Goal: Check status: Check status

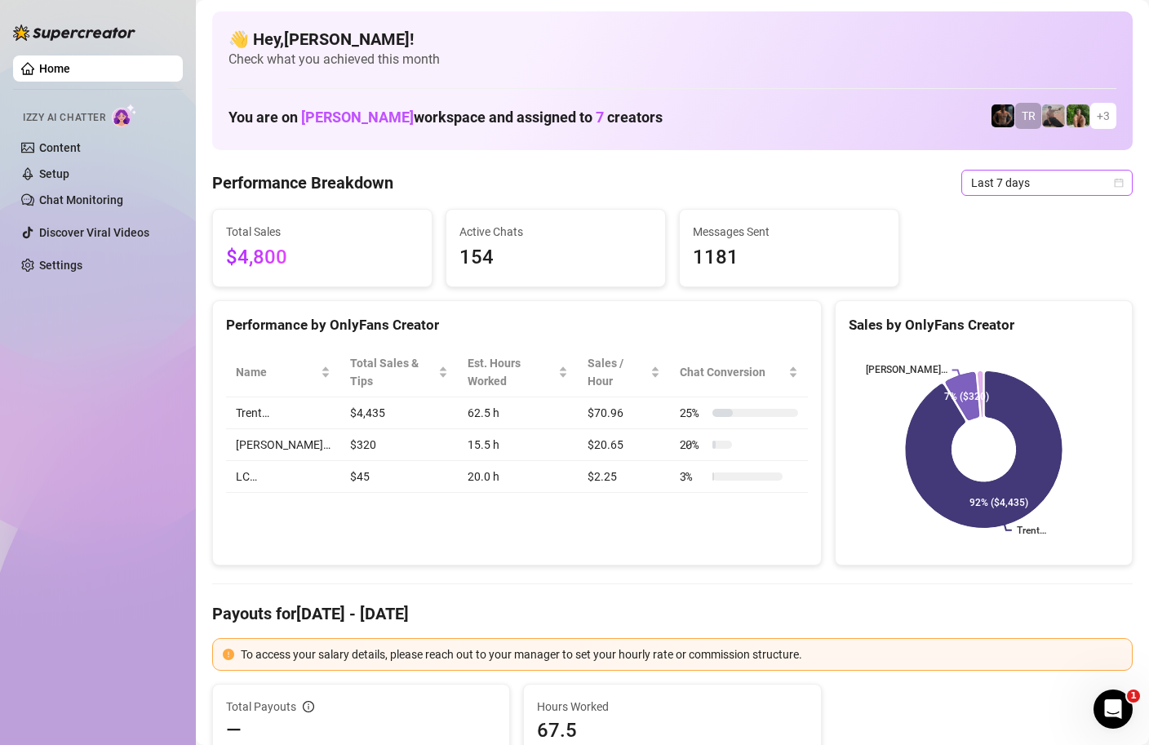
click at [1121, 183] on icon "calendar" at bounding box center [1119, 183] width 10 height 10
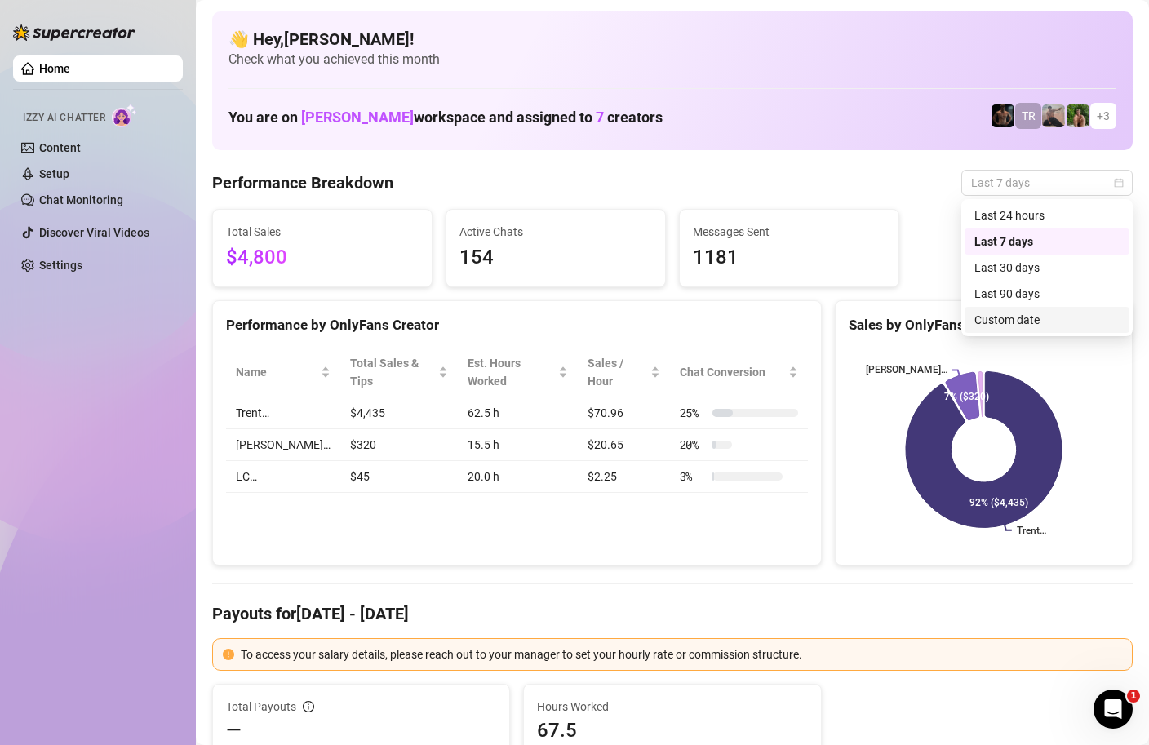
click at [999, 325] on div "Custom date" at bounding box center [1047, 320] width 145 height 18
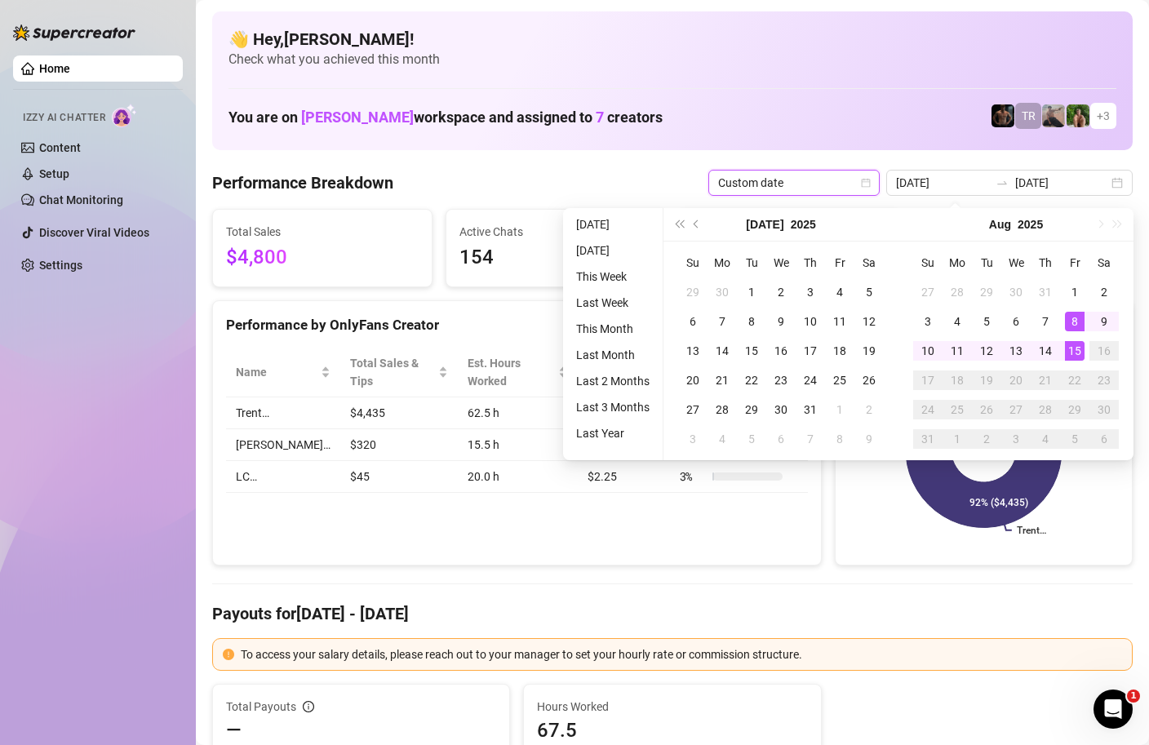
type input "[DATE]"
click at [1071, 351] on div "15" at bounding box center [1075, 351] width 20 height 20
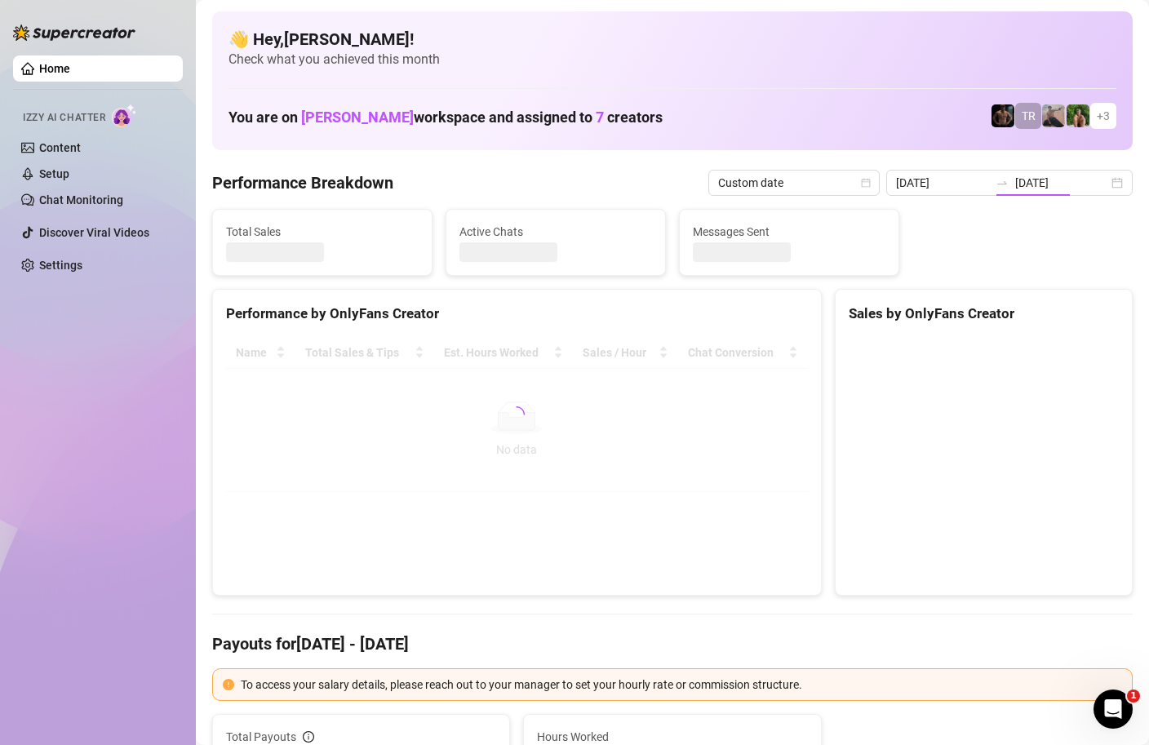
type input "[DATE]"
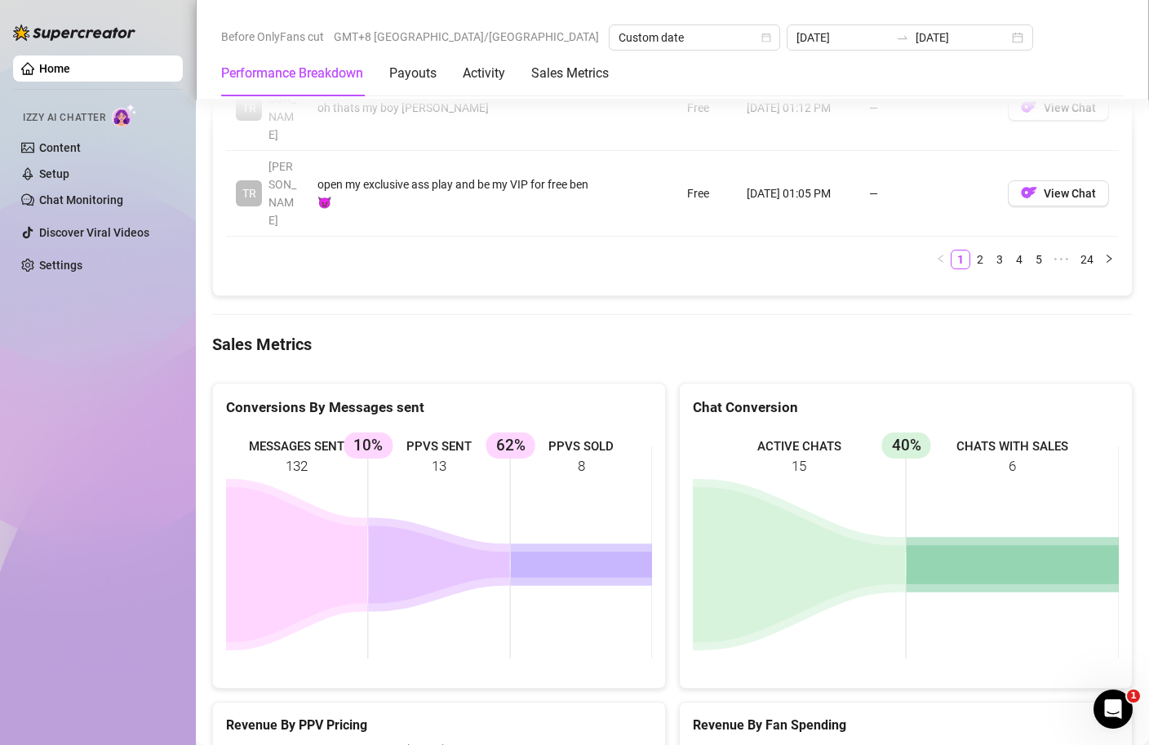
scroll to position [2507, 0]
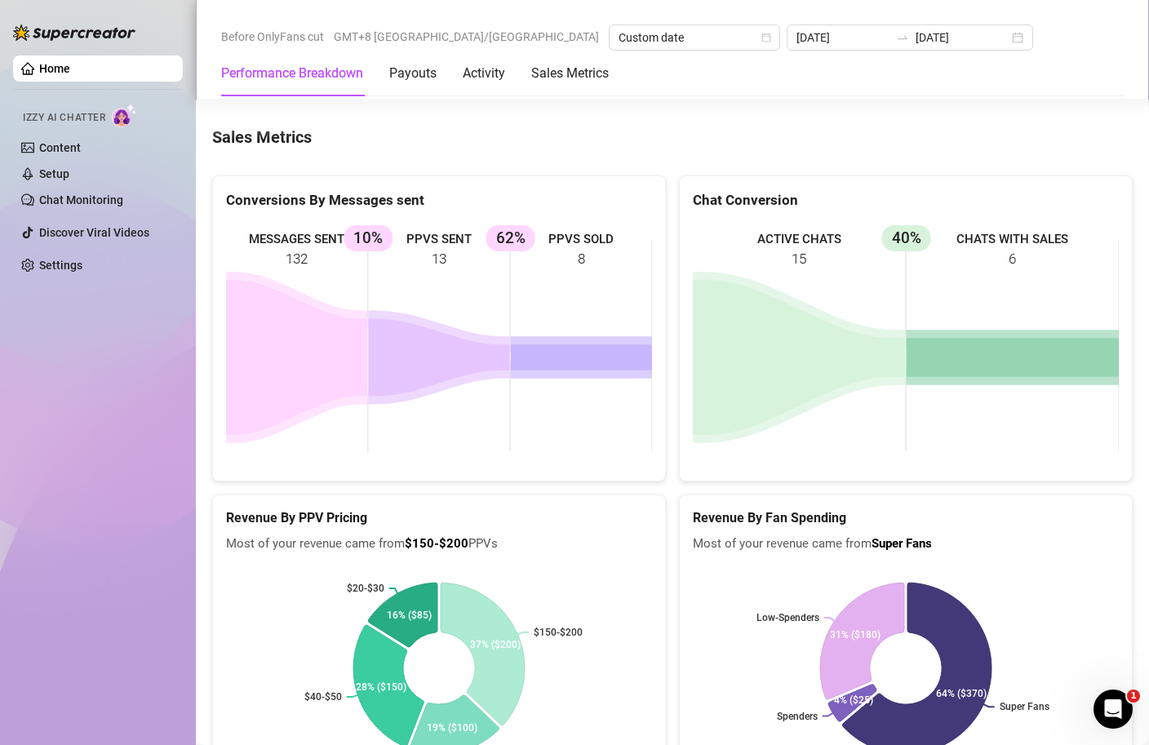
drag, startPoint x: 382, startPoint y: 136, endPoint x: 1, endPoint y: 57, distance: 389.3
click at [21, 62] on div "Home Izzy AI Chatter Content Setup Chat Monitoring Discover Viral Videos Settin…" at bounding box center [574, 372] width 1149 height 745
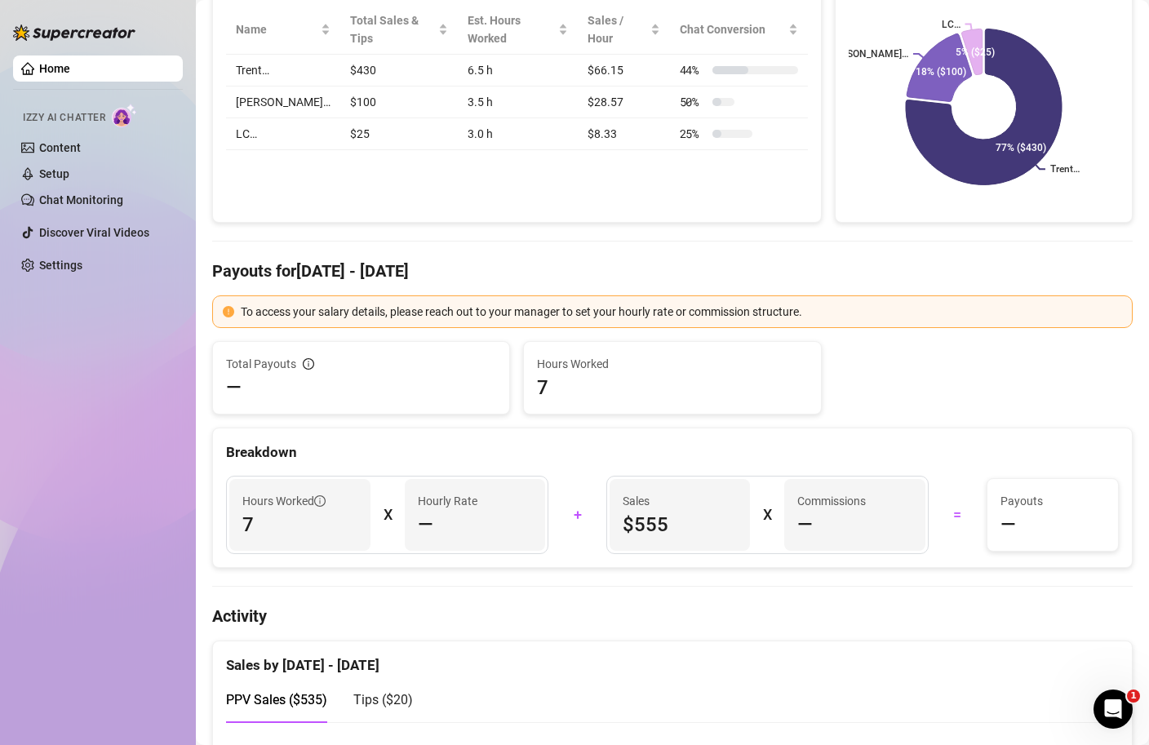
scroll to position [0, 0]
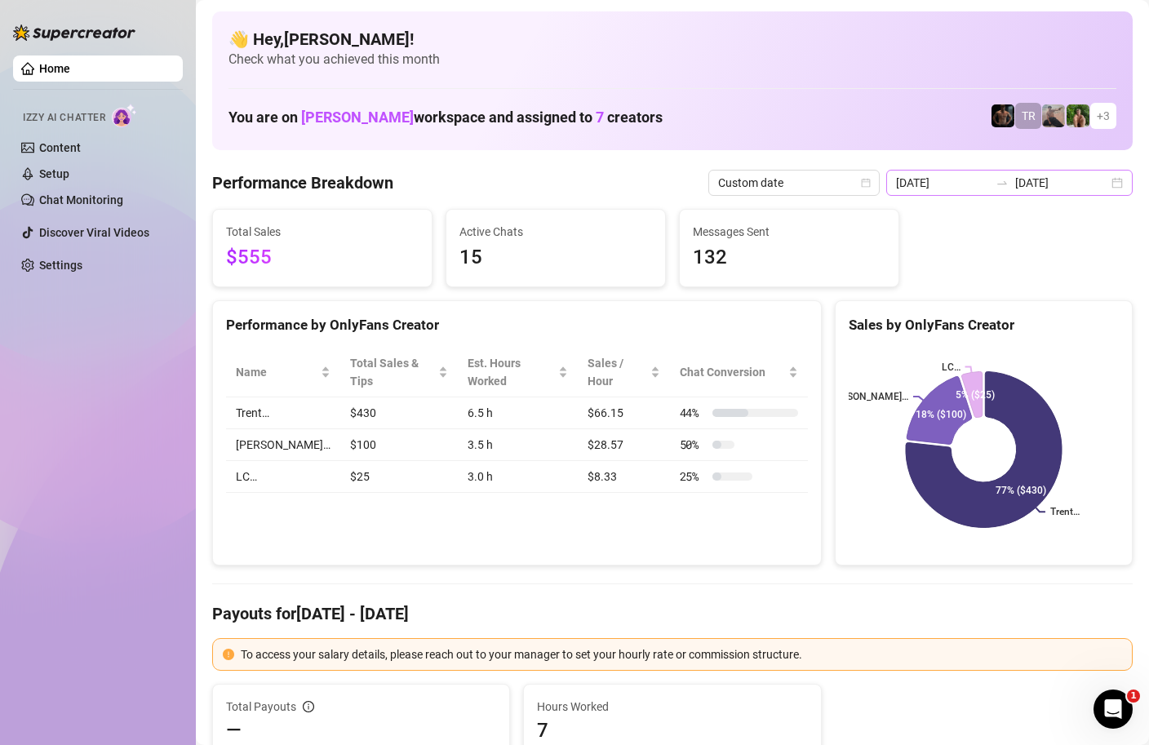
click at [1121, 182] on div "[DATE] [DATE]" at bounding box center [1009, 183] width 246 height 26
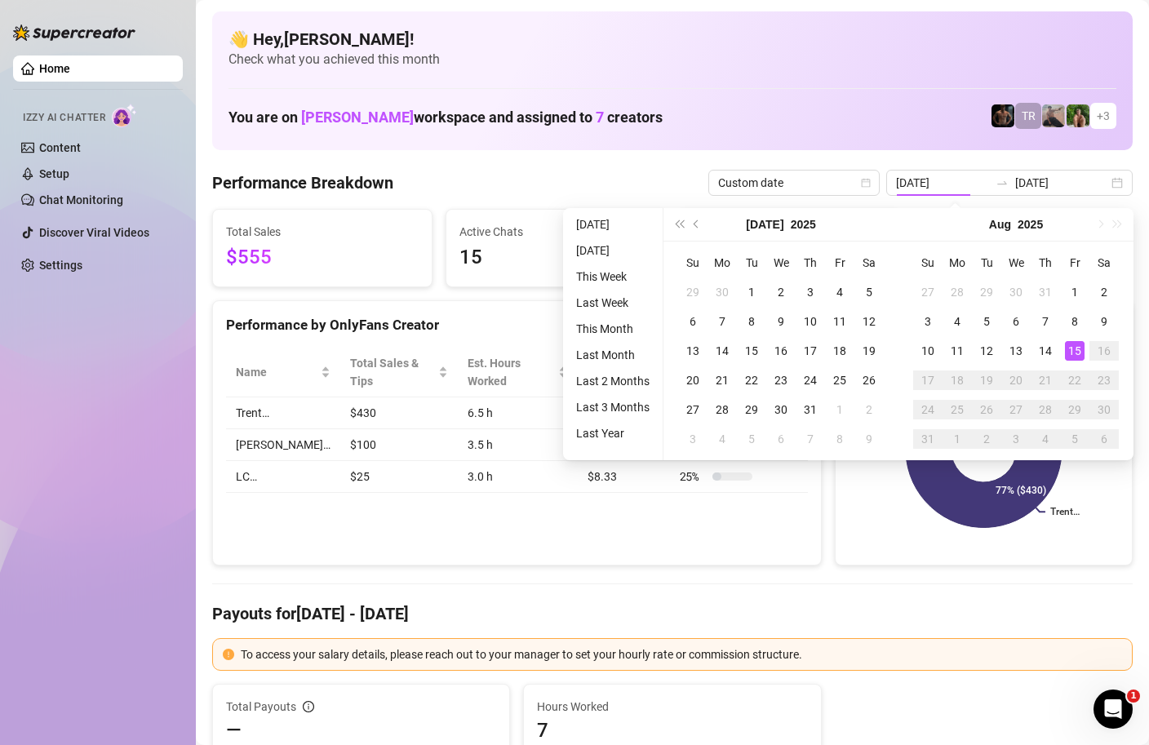
click at [1078, 350] on div "15" at bounding box center [1075, 351] width 20 height 20
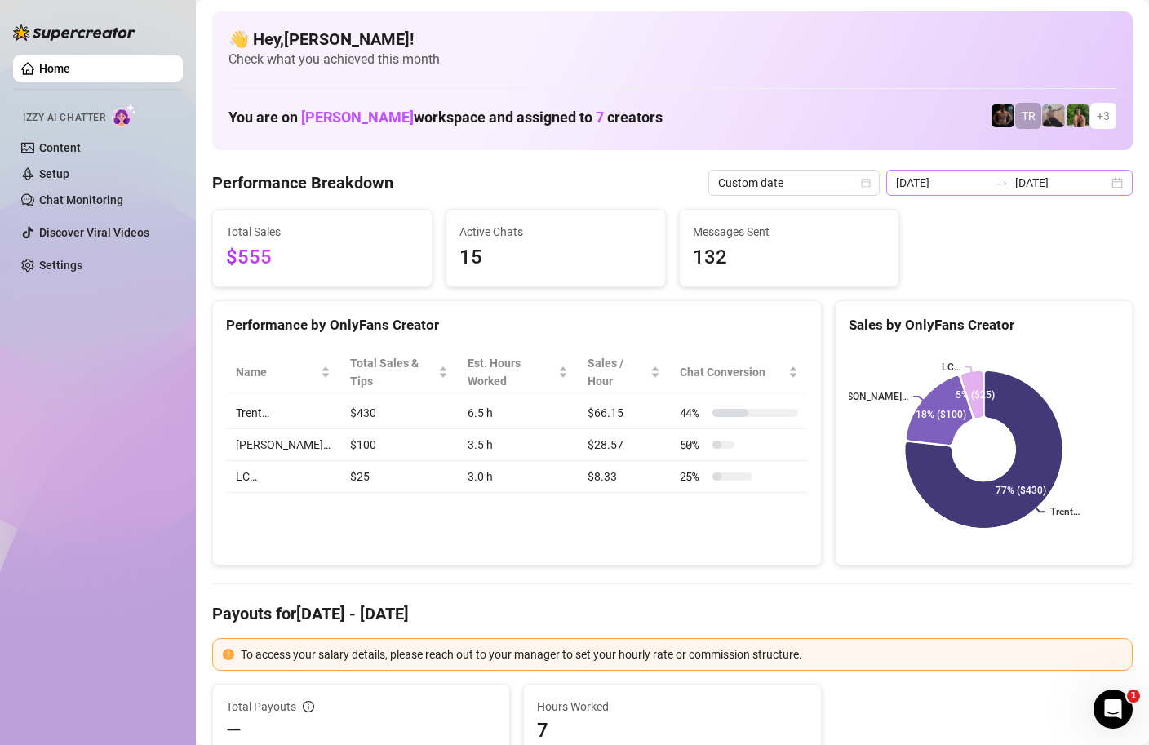
click at [1121, 180] on div "[DATE] [DATE]" at bounding box center [1009, 183] width 246 height 26
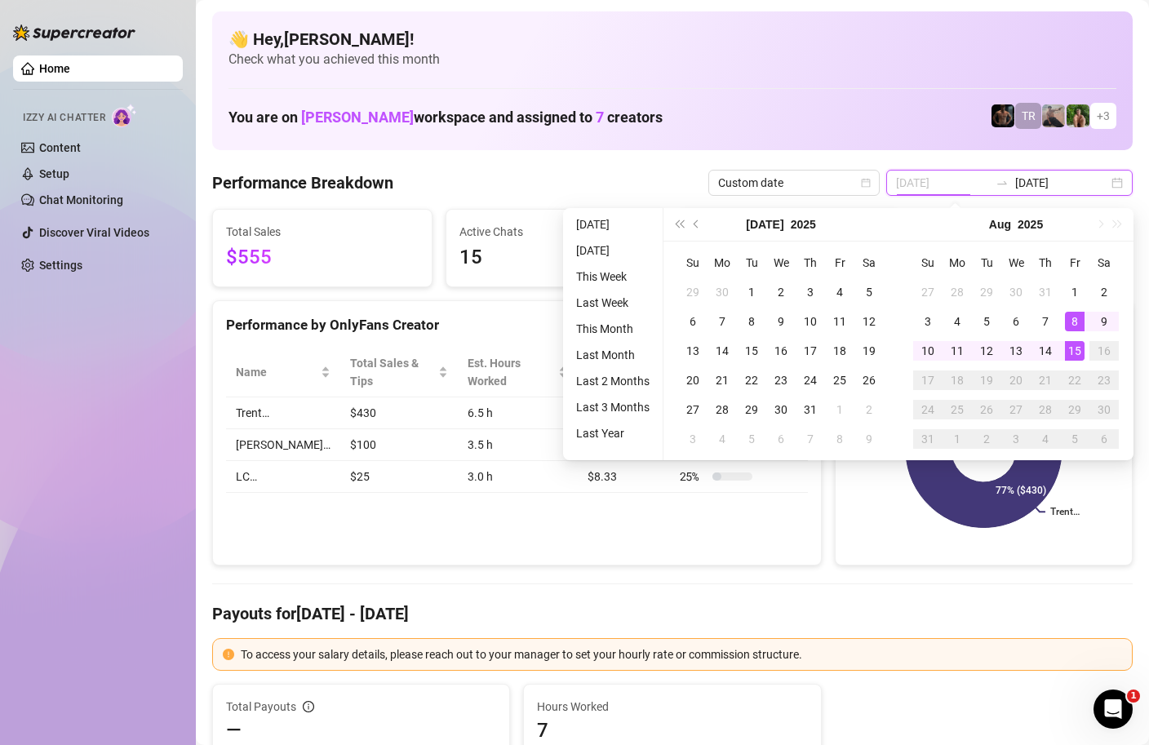
type input "[DATE]"
click at [1076, 353] on div "15" at bounding box center [1075, 351] width 20 height 20
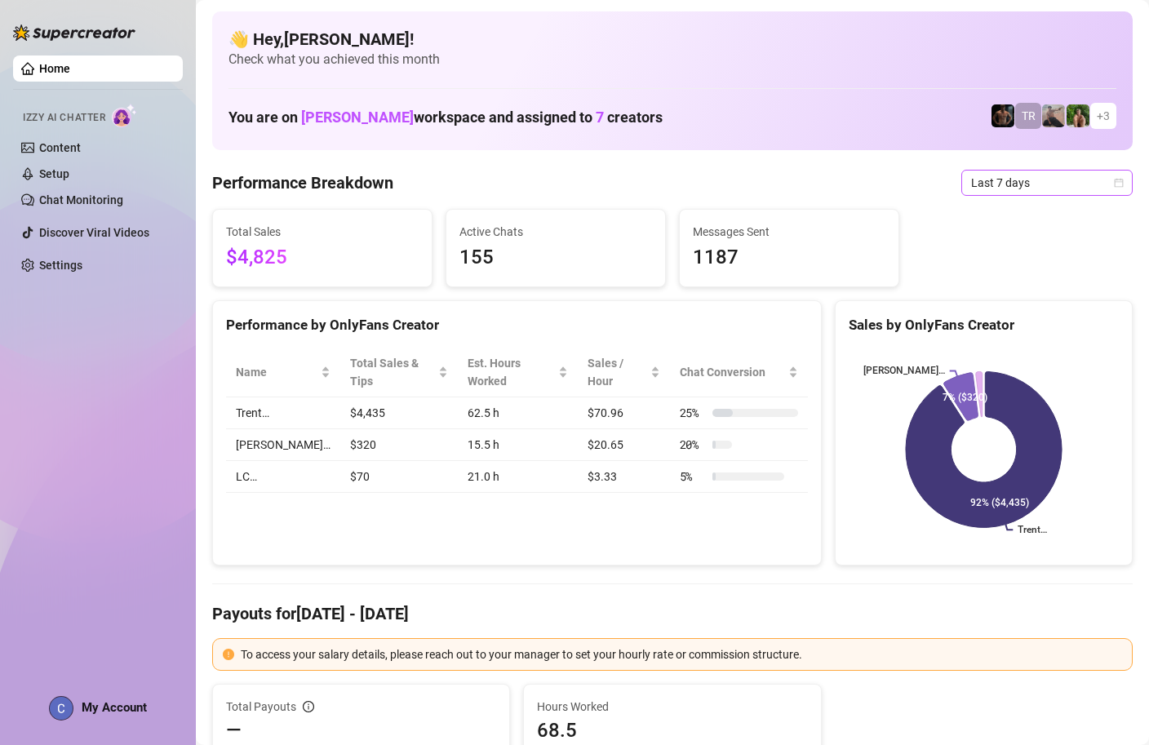
click at [1119, 181] on icon "calendar" at bounding box center [1119, 182] width 9 height 9
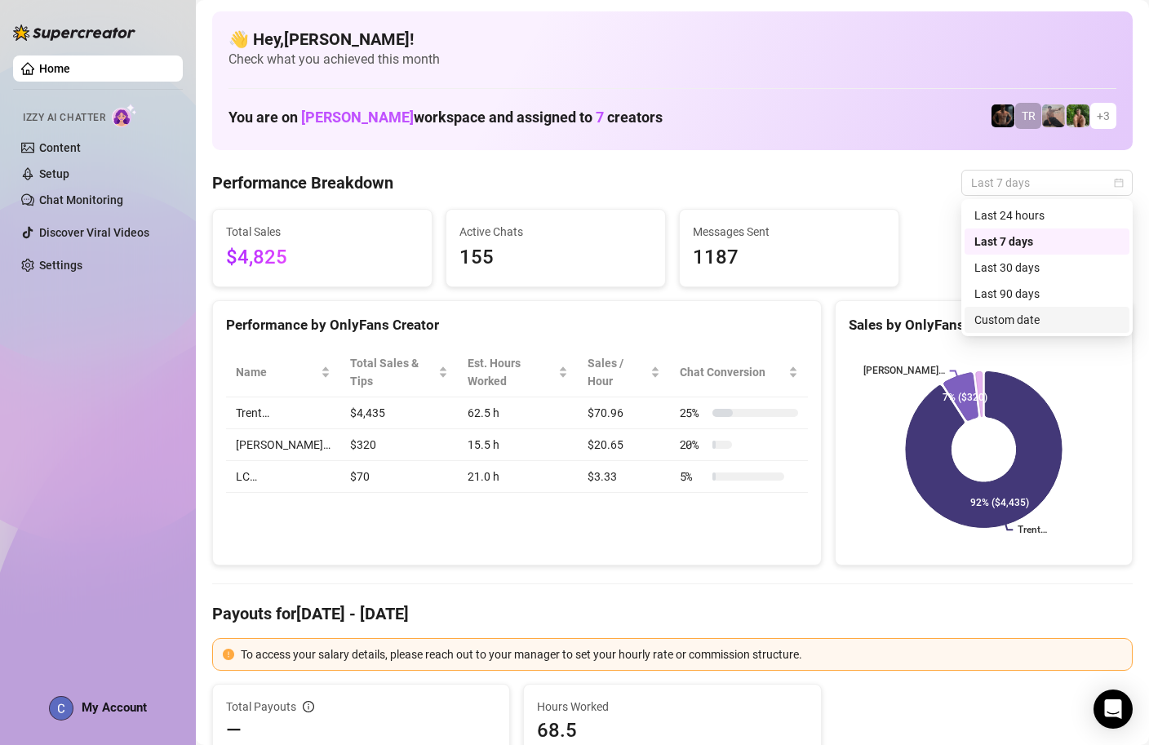
click at [1006, 316] on div "Custom date" at bounding box center [1047, 320] width 145 height 18
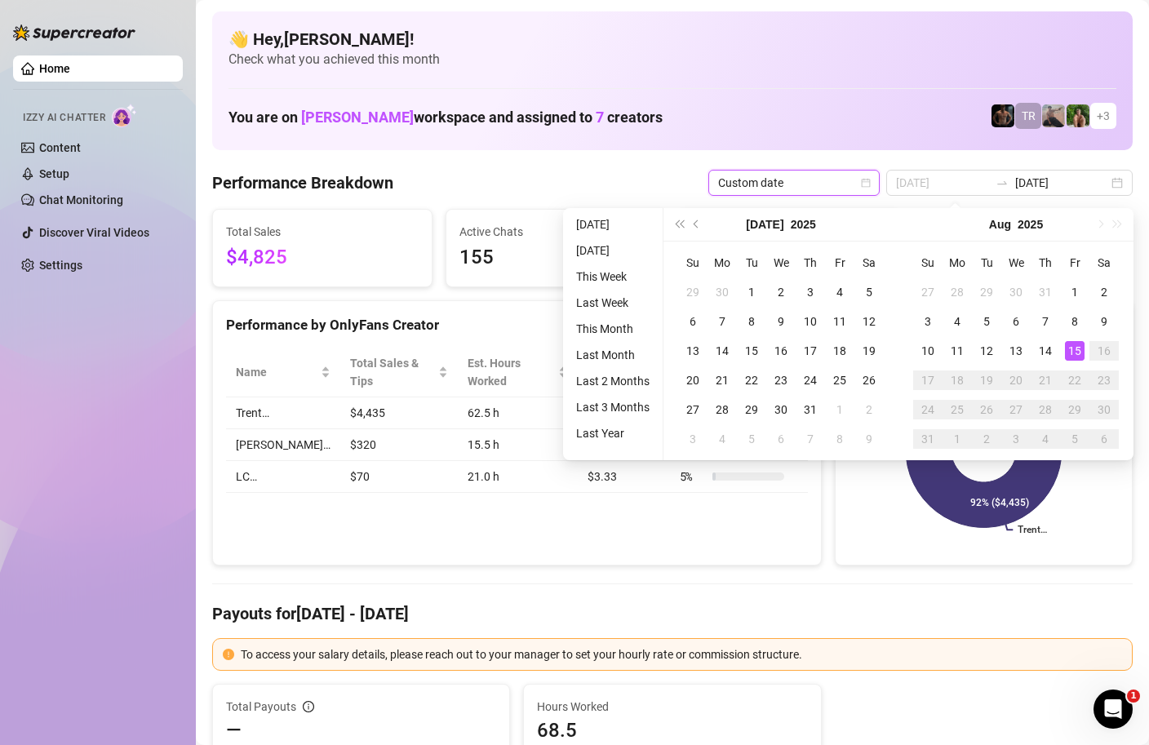
type input "[DATE]"
click at [1070, 352] on div "15" at bounding box center [1075, 351] width 20 height 20
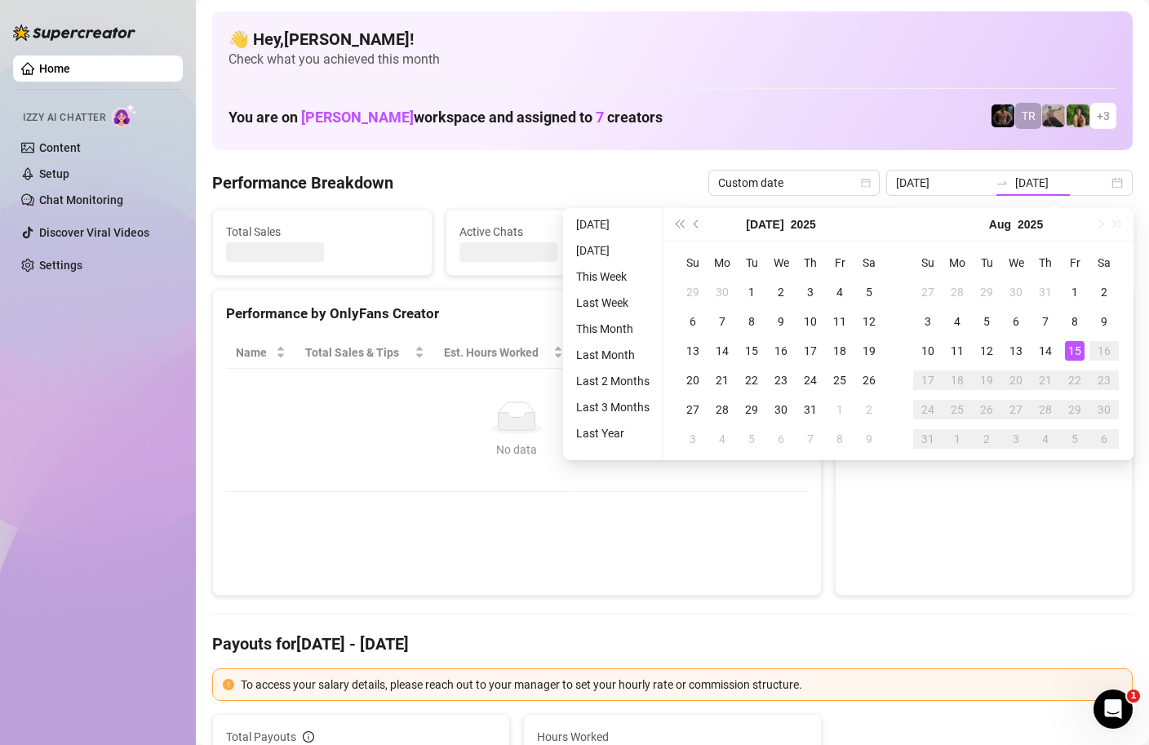
type input "[DATE]"
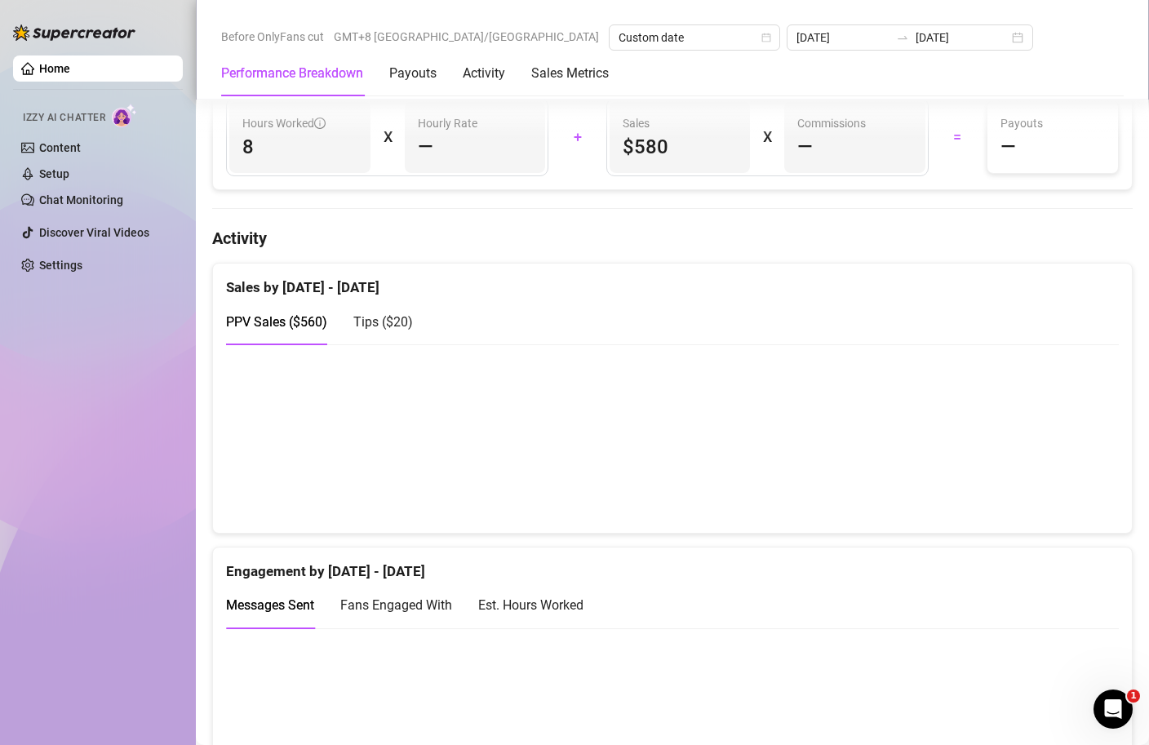
scroll to position [672, 0]
